Goal: Task Accomplishment & Management: Manage account settings

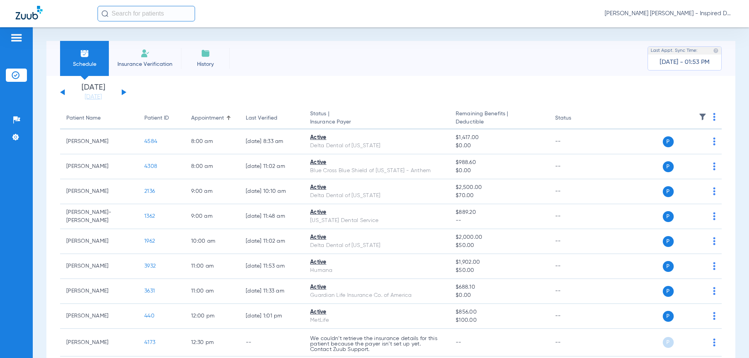
click at [123, 96] on div "[DATE] [DATE] [DATE] [DATE] [DATE] [DATE] [DATE] [DATE] [DATE] [DATE] [DATE] [D…" at bounding box center [93, 92] width 66 height 17
click at [124, 94] on button at bounding box center [124, 92] width 5 height 6
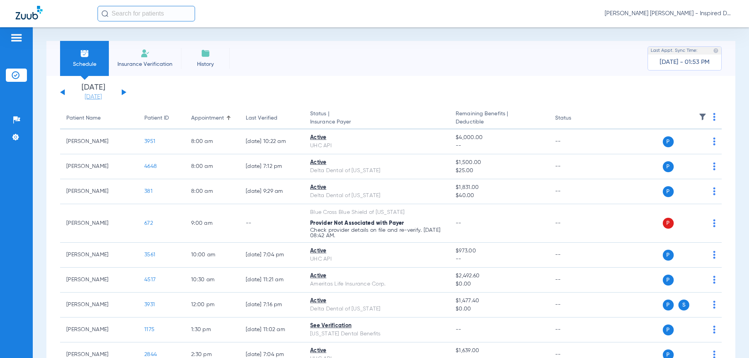
click at [86, 94] on link "[DATE]" at bounding box center [93, 97] width 47 height 8
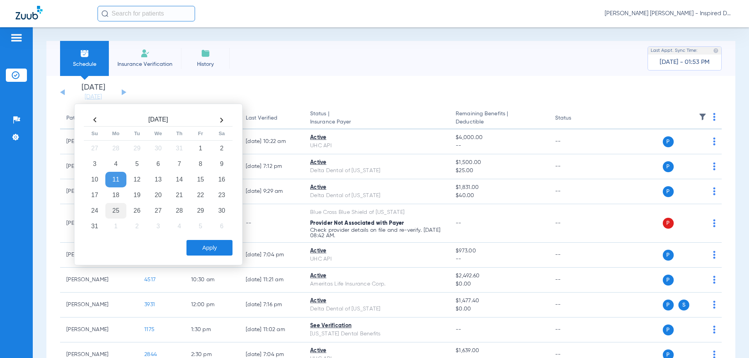
click at [120, 208] on td "25" at bounding box center [115, 211] width 21 height 16
click at [204, 253] on button "Apply" at bounding box center [209, 248] width 46 height 16
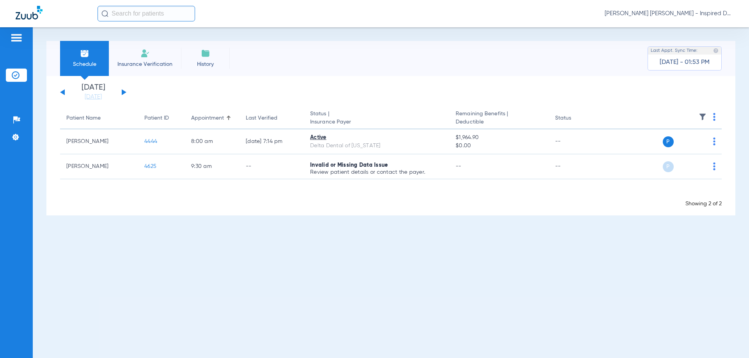
click at [63, 91] on button at bounding box center [62, 92] width 5 height 6
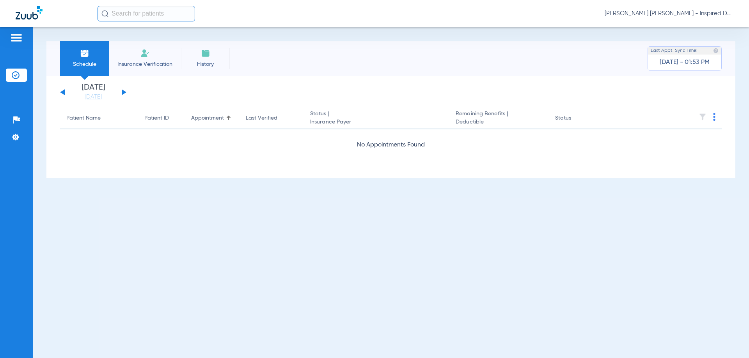
click at [60, 90] on div "[DATE] [DATE] [DATE] [DATE] [DATE] [DATE] [DATE] [DATE] [DATE] [DATE] [DATE] [D…" at bounding box center [390, 127] width 688 height 102
click at [62, 92] on button at bounding box center [62, 92] width 5 height 6
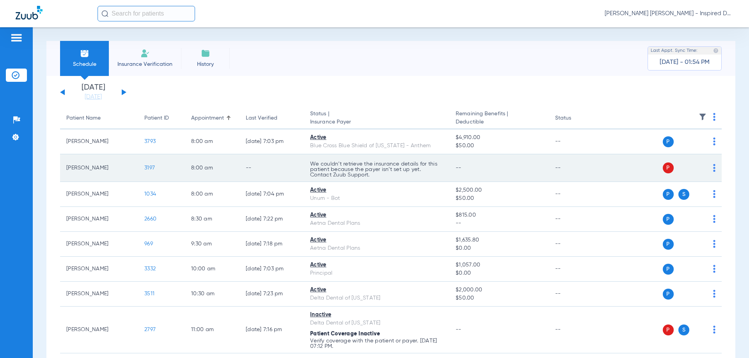
click at [706, 168] on div "P S" at bounding box center [658, 168] width 114 height 11
click at [713, 170] on img at bounding box center [714, 168] width 2 height 8
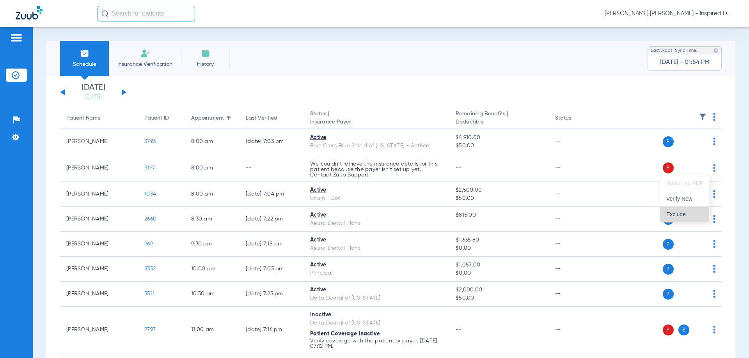
click at [683, 211] on button "Exclude" at bounding box center [684, 215] width 49 height 16
click at [61, 93] on div "[DATE] [DATE] [DATE] [DATE] [DATE] [DATE] [DATE] [DATE] [DATE] [DATE] [DATE] [D…" at bounding box center [93, 92] width 66 height 17
click at [64, 94] on button at bounding box center [62, 92] width 5 height 6
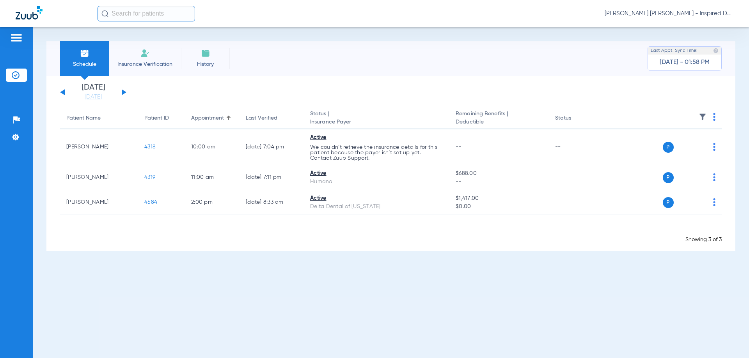
click at [64, 94] on button at bounding box center [62, 92] width 5 height 6
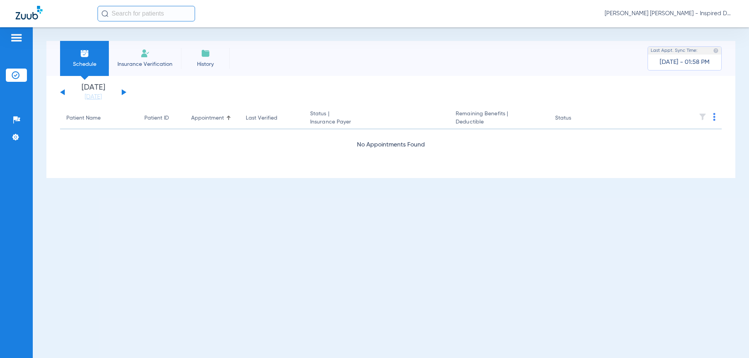
click at [65, 97] on div "[DATE] [DATE] [DATE] [DATE] [DATE] [DATE] [DATE] [DATE] [DATE] [DATE] [DATE] [D…" at bounding box center [93, 92] width 66 height 17
click at [62, 90] on div "[DATE] [DATE] [DATE] [DATE] [DATE] [DATE] [DATE] [DATE] [DATE] [DATE] [DATE] [D…" at bounding box center [93, 92] width 66 height 17
click at [61, 90] on div "[DATE] [DATE] [DATE] [DATE] [DATE] [DATE] [DATE] [DATE] [DATE] [DATE] [DATE] [D…" at bounding box center [93, 92] width 66 height 17
click at [61, 93] on button at bounding box center [62, 92] width 5 height 6
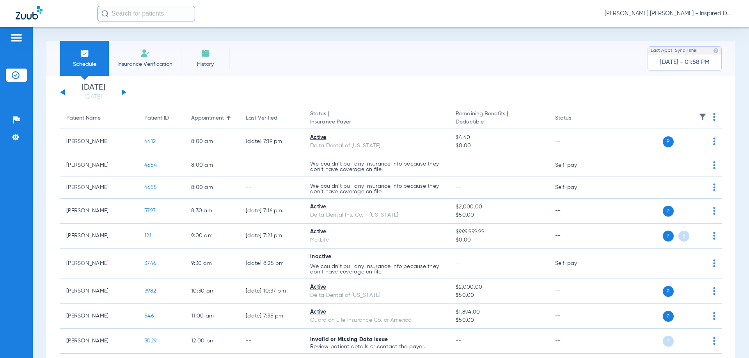
click at [65, 93] on div "[DATE] [DATE] [DATE] [DATE] [DATE] [DATE] [DATE] [DATE] [DATE] [DATE] [DATE] [D…" at bounding box center [93, 92] width 66 height 17
click at [64, 93] on button at bounding box center [62, 92] width 5 height 6
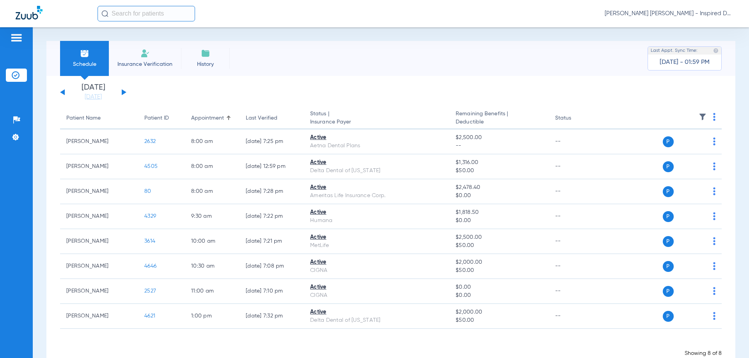
click at [64, 92] on button at bounding box center [62, 92] width 5 height 6
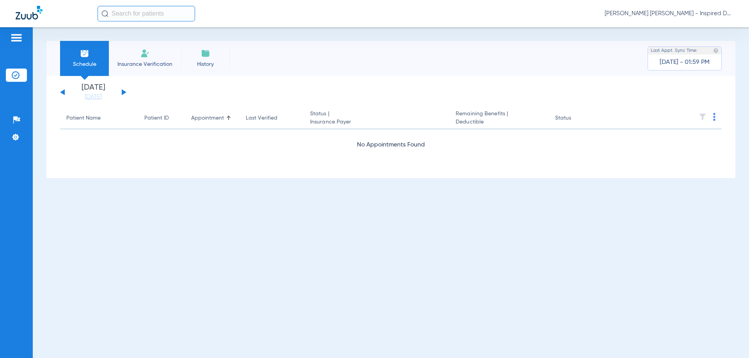
click at [64, 92] on button at bounding box center [62, 92] width 5 height 6
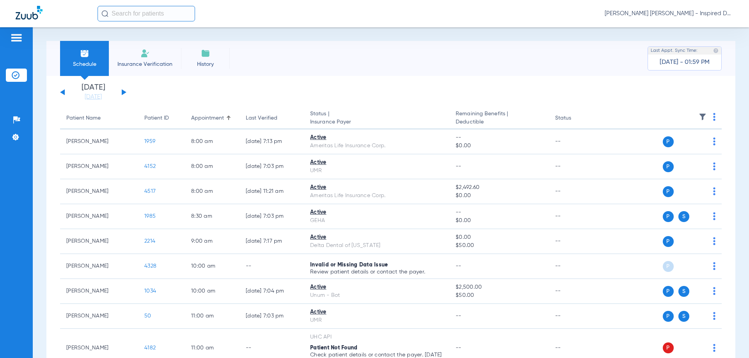
click at [61, 93] on button at bounding box center [62, 92] width 5 height 6
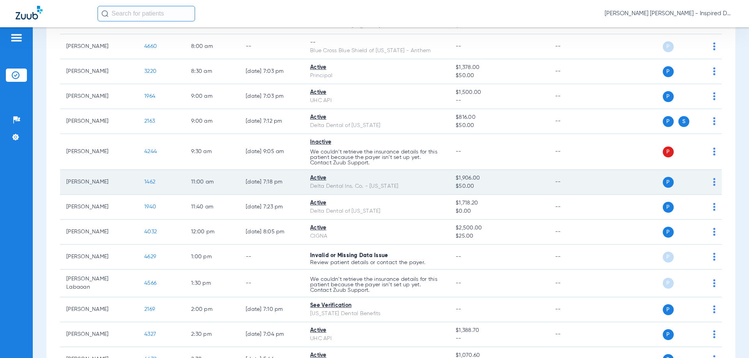
scroll to position [117, 0]
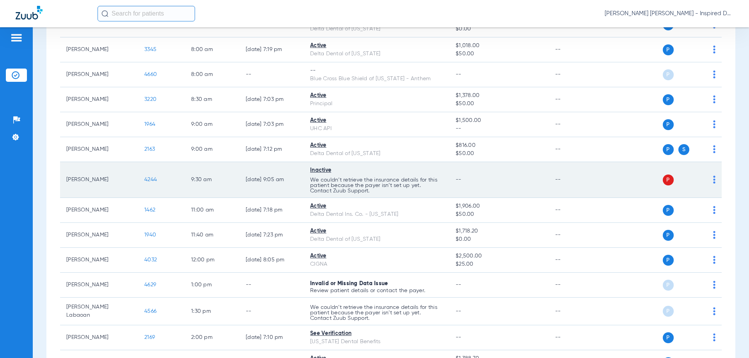
click at [711, 181] on td "P S" at bounding box center [661, 180] width 120 height 36
click at [706, 181] on div "P S" at bounding box center [658, 180] width 114 height 11
click at [713, 178] on img at bounding box center [714, 180] width 2 height 8
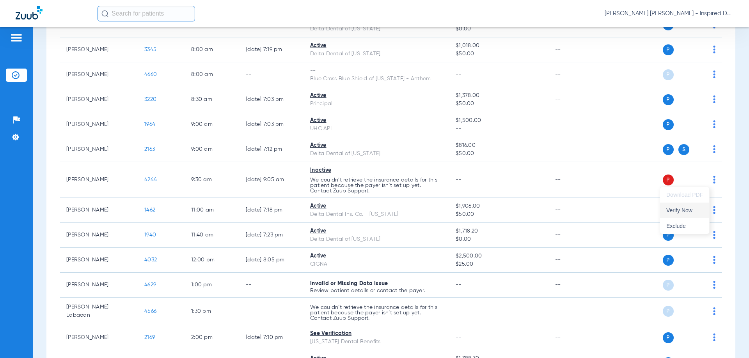
drag, startPoint x: 677, startPoint y: 225, endPoint x: 680, endPoint y: 210, distance: 15.0
click at [680, 210] on div "Download PDF Verify Now Exclude" at bounding box center [684, 210] width 49 height 47
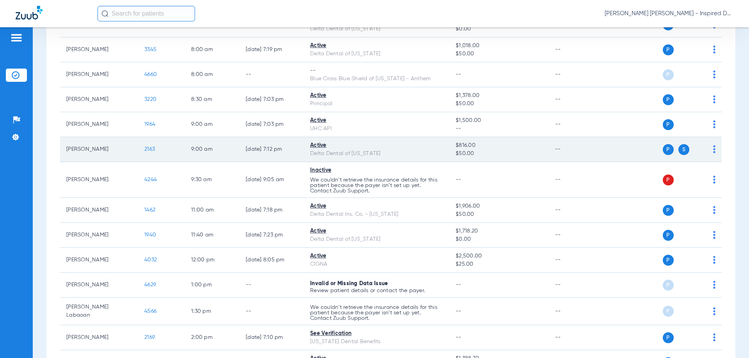
click at [705, 153] on div "P S" at bounding box center [658, 149] width 114 height 11
click at [706, 152] on div "P S" at bounding box center [658, 149] width 114 height 11
click at [713, 148] on img at bounding box center [714, 149] width 2 height 8
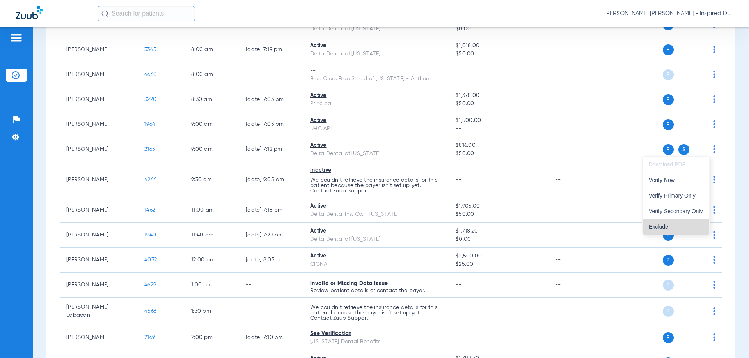
click at [678, 225] on span "Exclude" at bounding box center [675, 226] width 54 height 5
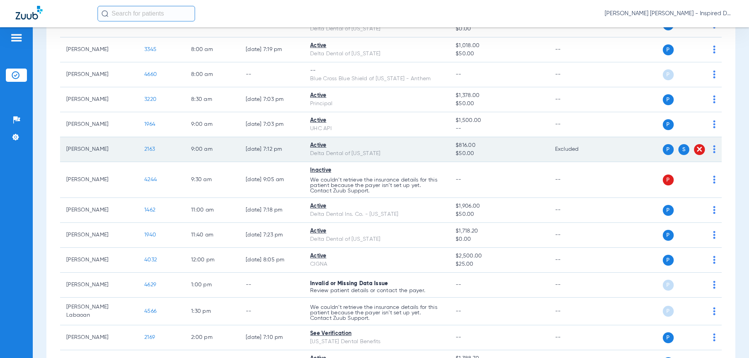
click at [711, 145] on td "P S" at bounding box center [661, 149] width 120 height 25
click at [709, 147] on td "P S" at bounding box center [661, 149] width 120 height 25
click at [713, 150] on img at bounding box center [714, 149] width 2 height 8
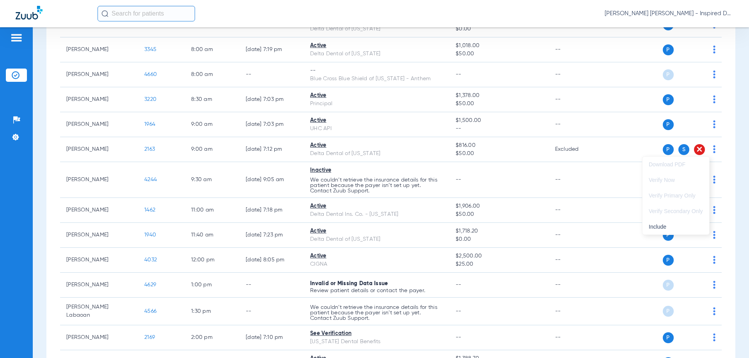
click at [692, 153] on div at bounding box center [374, 179] width 749 height 358
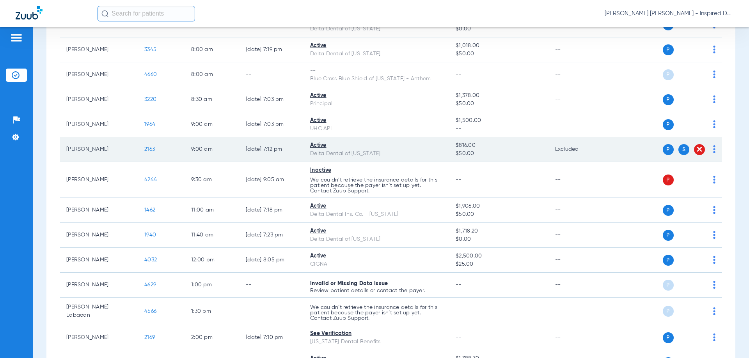
click at [695, 147] on img at bounding box center [699, 149] width 8 height 8
drag, startPoint x: 691, startPoint y: 147, endPoint x: 710, endPoint y: 151, distance: 19.1
click at [710, 151] on td "P S" at bounding box center [661, 149] width 120 height 25
click at [564, 148] on td "Excluded" at bounding box center [575, 149] width 53 height 25
click at [713, 153] on img at bounding box center [714, 149] width 2 height 8
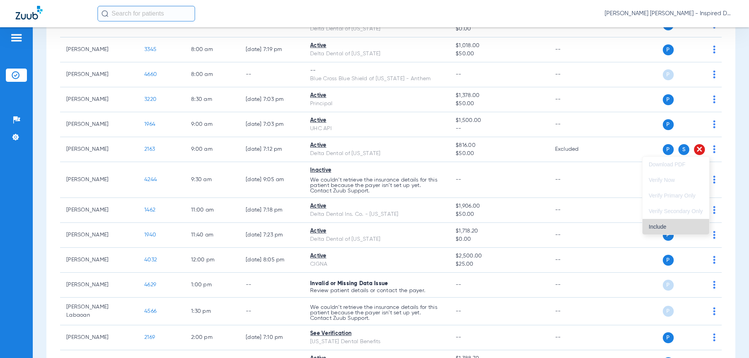
click at [658, 225] on span "Include" at bounding box center [675, 226] width 54 height 5
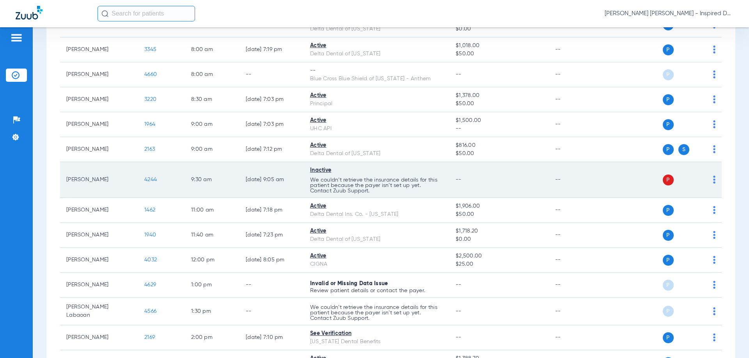
click at [713, 181] on img at bounding box center [714, 180] width 2 height 8
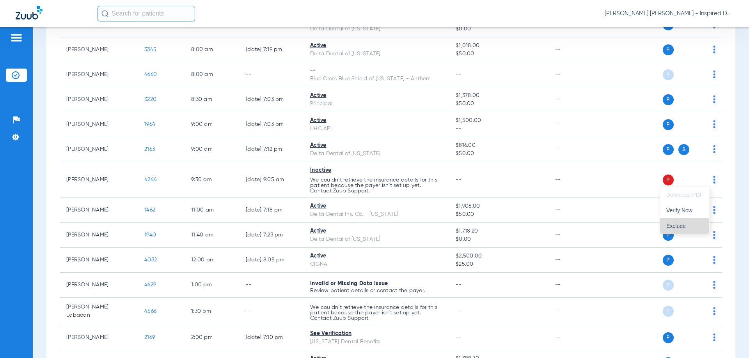
click at [691, 222] on button "Exclude" at bounding box center [684, 226] width 49 height 16
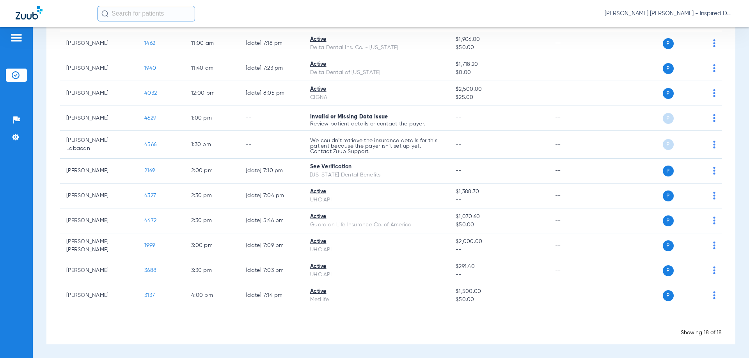
scroll to position [0, 0]
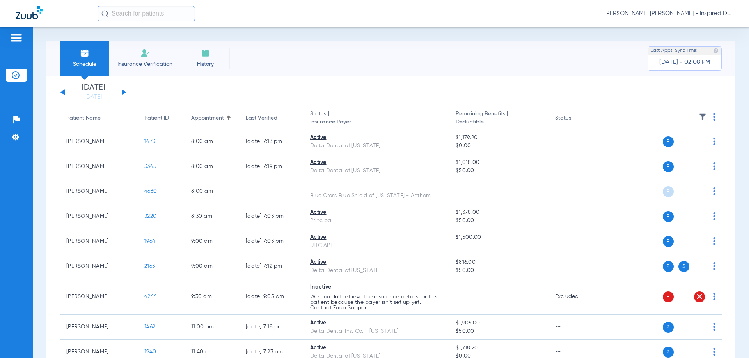
click at [62, 91] on div "[DATE] [DATE] [DATE] [DATE] [DATE] [DATE] [DATE] [DATE] [DATE] [DATE] [DATE] [D…" at bounding box center [93, 92] width 66 height 17
drag, startPoint x: 65, startPoint y: 91, endPoint x: 64, endPoint y: 96, distance: 4.8
click at [65, 91] on div "[DATE] [DATE] [DATE] [DATE] [DATE] [DATE] [DATE] [DATE] [DATE] [DATE] [DATE] [D…" at bounding box center [93, 92] width 66 height 17
click at [64, 96] on div "[DATE] [DATE] [DATE] [DATE] [DATE] [DATE] [DATE] [DATE] [DATE] [DATE] [DATE] [D…" at bounding box center [93, 92] width 66 height 17
click at [62, 92] on div "[DATE] [DATE] [DATE] [DATE] [DATE] [DATE] [DATE] [DATE] [DATE] [DATE] [DATE] [D…" at bounding box center [93, 92] width 66 height 17
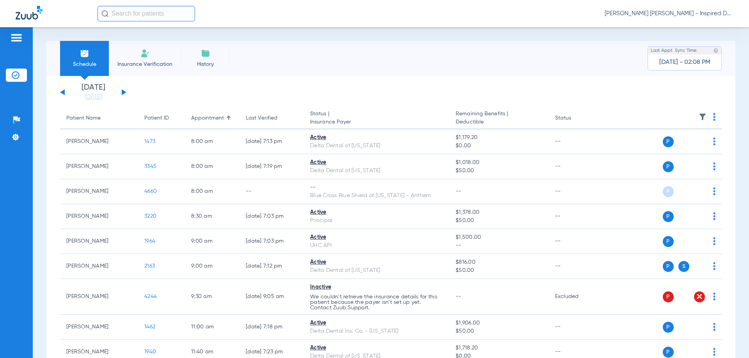
click at [62, 93] on button at bounding box center [62, 92] width 5 height 6
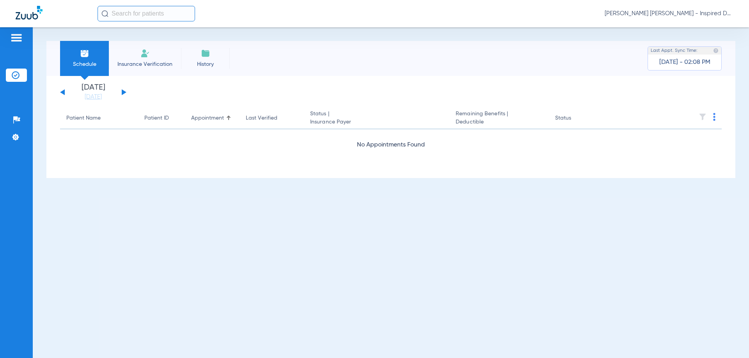
click at [62, 93] on button at bounding box center [62, 92] width 5 height 6
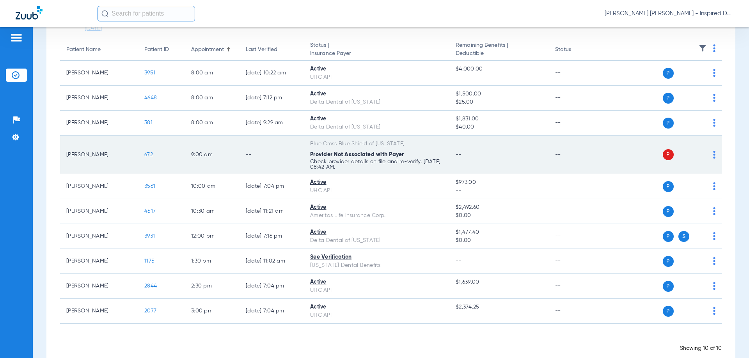
scroll to position [84, 0]
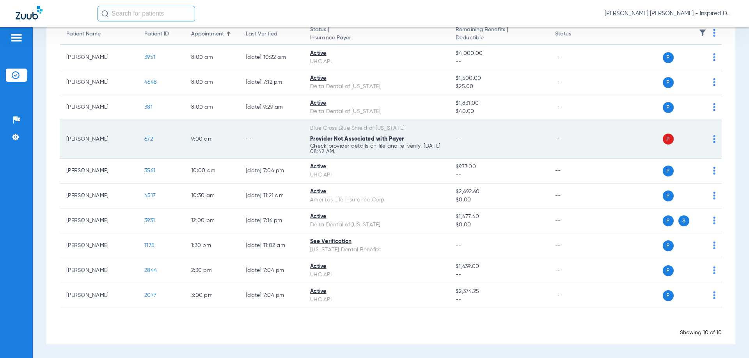
click at [713, 138] on img at bounding box center [714, 139] width 2 height 8
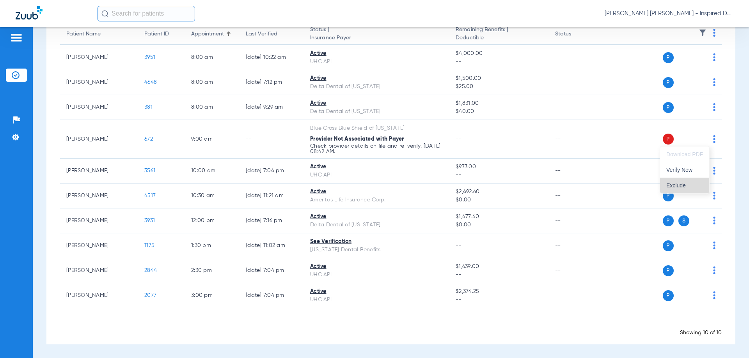
click at [681, 179] on button "Exclude" at bounding box center [684, 186] width 49 height 16
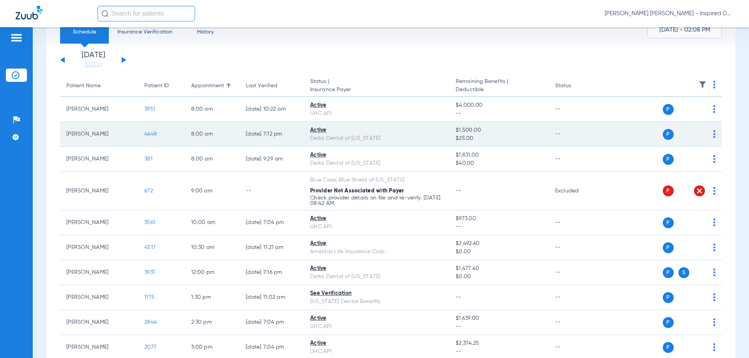
scroll to position [0, 0]
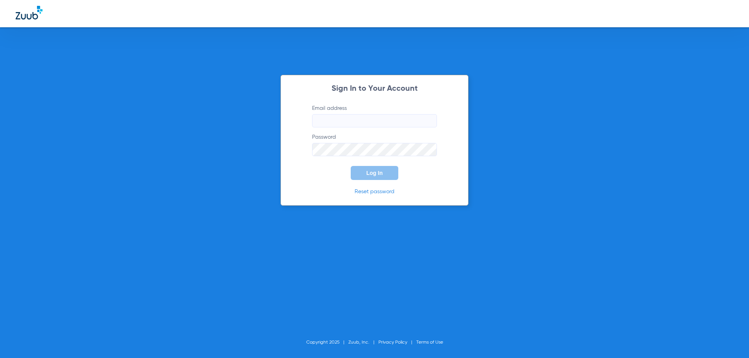
click at [389, 126] on body "Sign In to Your Account Email address Password Log In Reset password Copyright …" at bounding box center [374, 179] width 749 height 358
type input "[EMAIL_ADDRESS][DOMAIN_NAME]"
click at [350, 166] on button "Log In" at bounding box center [374, 173] width 48 height 14
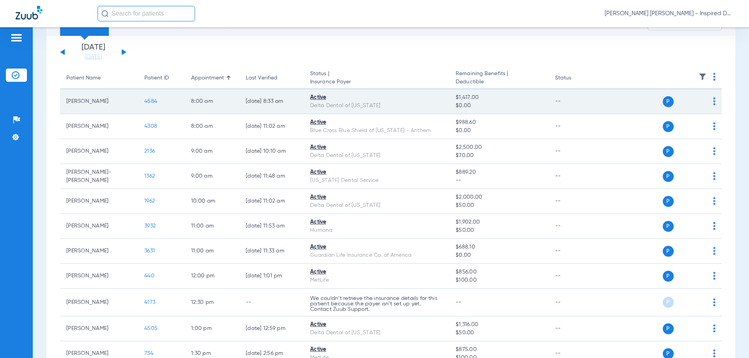
scroll to position [6, 0]
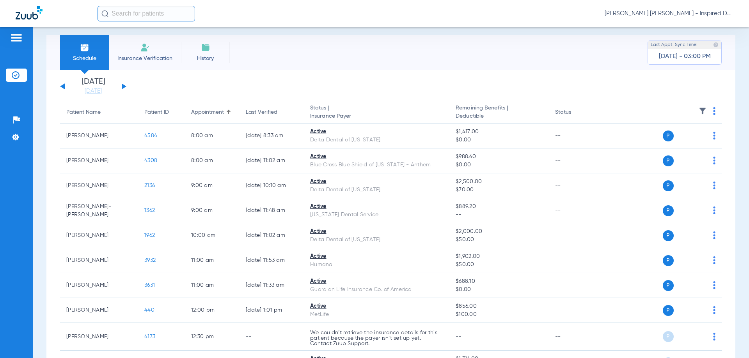
click at [124, 87] on button at bounding box center [124, 86] width 5 height 6
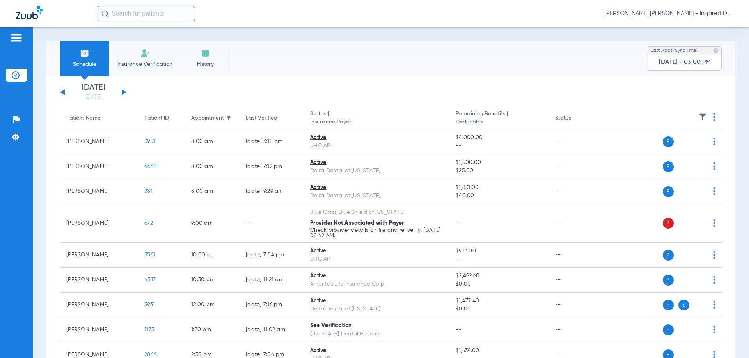
click at [65, 91] on div "[DATE] [DATE] [DATE] [DATE] [DATE] [DATE] [DATE] [DATE] [DATE] [DATE] [DATE] [D…" at bounding box center [93, 92] width 66 height 17
click at [63, 91] on button at bounding box center [62, 92] width 5 height 6
